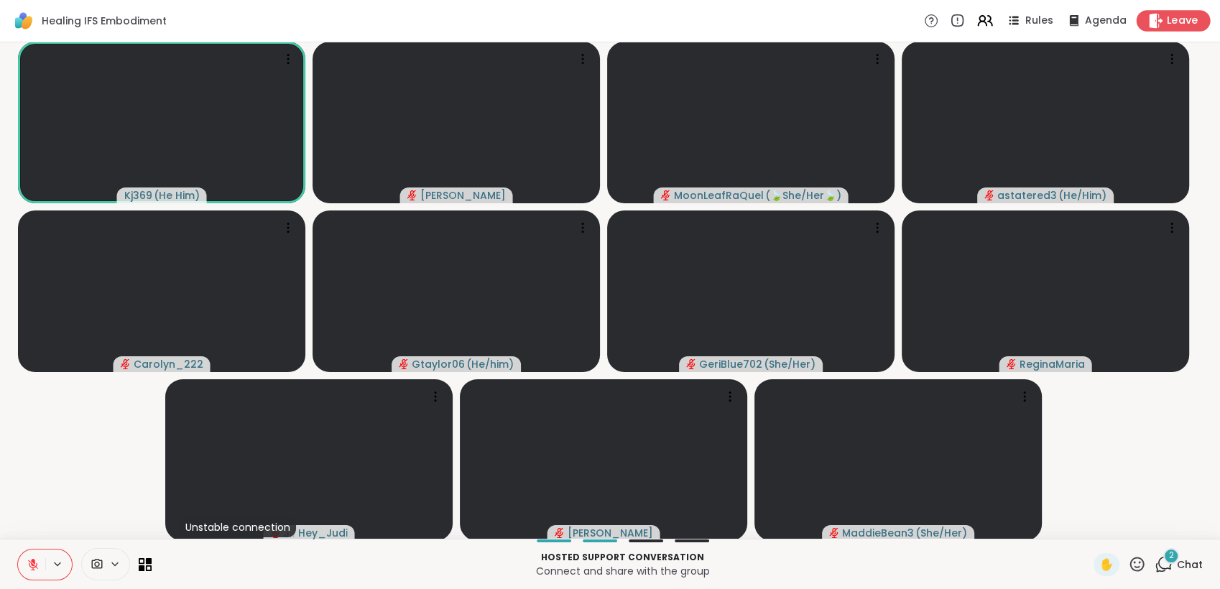
click at [1179, 25] on span "Leave" at bounding box center [1183, 21] width 32 height 15
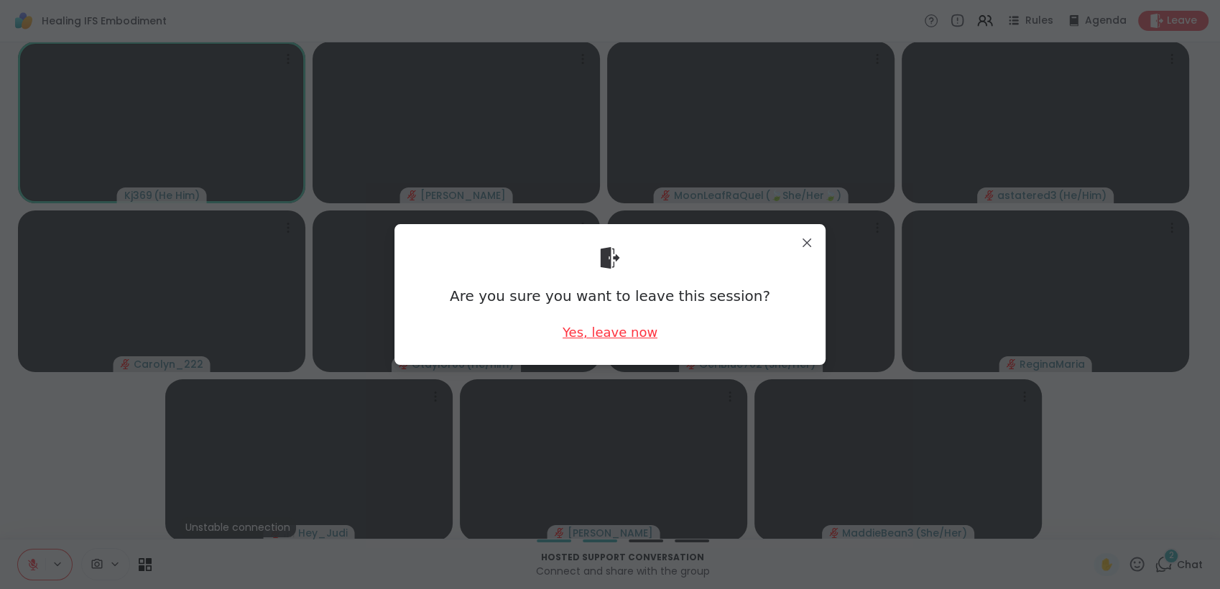
click at [609, 332] on div "Yes, leave now" at bounding box center [610, 332] width 95 height 18
